Goal: Task Accomplishment & Management: Manage account settings

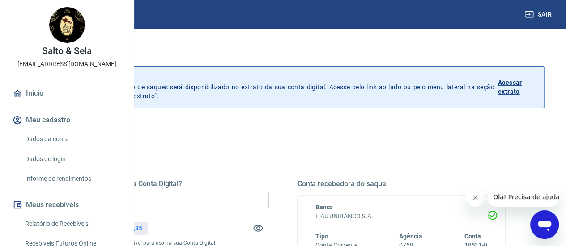
scroll to position [45, 0]
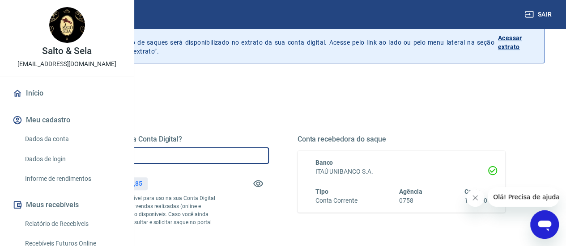
drag, startPoint x: 225, startPoint y: 157, endPoint x: 139, endPoint y: 155, distance: 85.4
click at [139, 155] on div "Saque Histórico de saques A partir de agora, o histórico de saques será disponi…" at bounding box center [283, 158] width 566 height 348
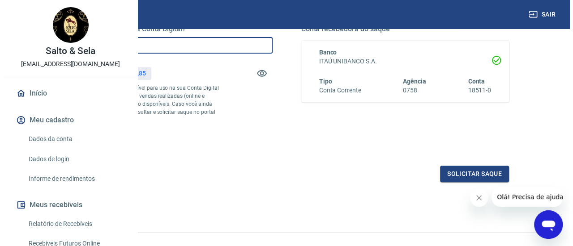
scroll to position [179, 0]
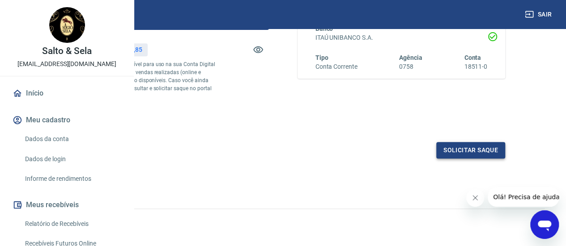
type input "R$ 2.335,85"
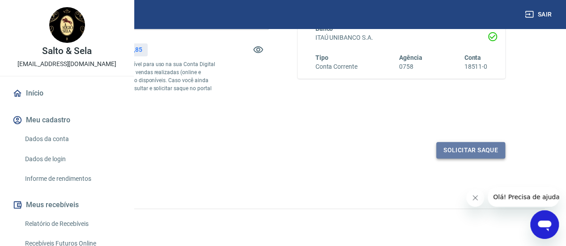
click at [447, 159] on button "Solicitar saque" at bounding box center [470, 150] width 69 height 17
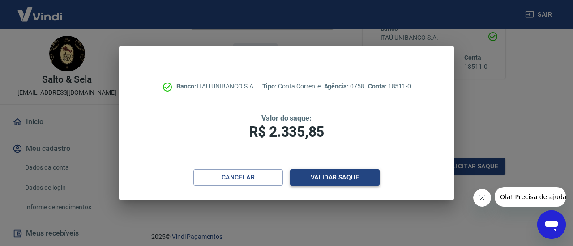
click at [321, 177] on button "Validar saque" at bounding box center [334, 178] width 89 height 17
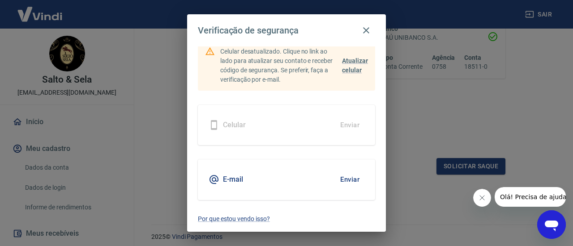
scroll to position [64, 0]
click at [346, 185] on button "Enviar" at bounding box center [349, 179] width 29 height 19
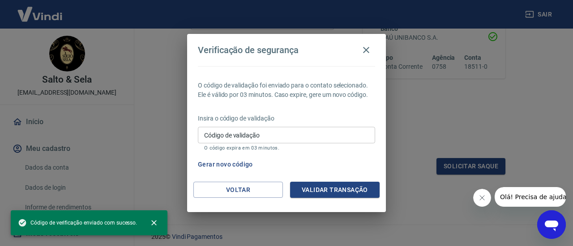
click at [242, 143] on input "Código de validação" at bounding box center [286, 135] width 177 height 17
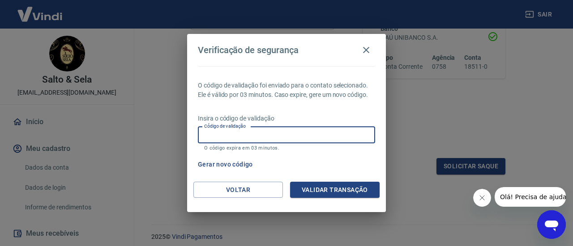
paste input "513620"
type input "513620"
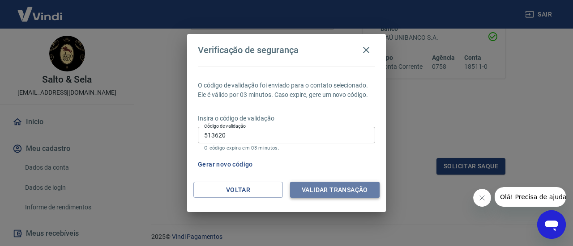
click at [331, 197] on button "Validar transação" at bounding box center [334, 190] width 89 height 17
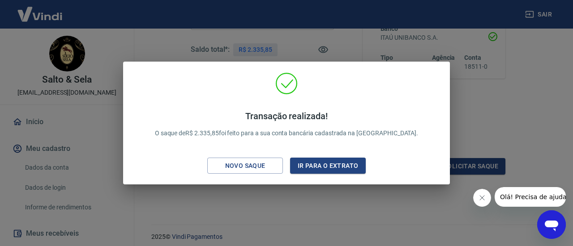
drag, startPoint x: 261, startPoint y: 44, endPoint x: 353, endPoint y: 2, distance: 101.3
click at [261, 43] on div "Transação realizada! O saque de R$ 2.335,85 foi feito para a sua conta bancária…" at bounding box center [286, 123] width 573 height 246
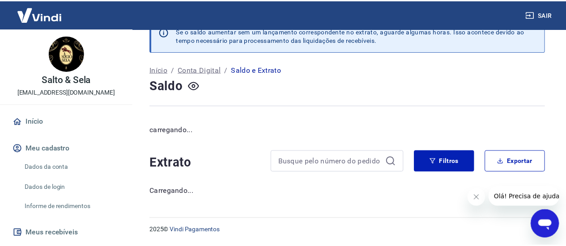
scroll to position [14, 0]
